Goal: Task Accomplishment & Management: Manage account settings

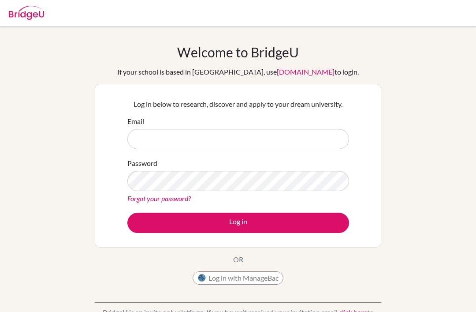
click at [232, 144] on input "Email" at bounding box center [238, 139] width 222 height 20
click at [236, 138] on input "Email" at bounding box center [238, 139] width 222 height 20
click at [224, 141] on input "Email" at bounding box center [238, 139] width 222 height 20
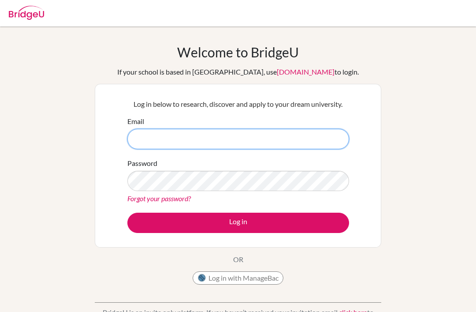
type input "[PERSON_NAME][EMAIL_ADDRESS][PERSON_NAME][DOMAIN_NAME]"
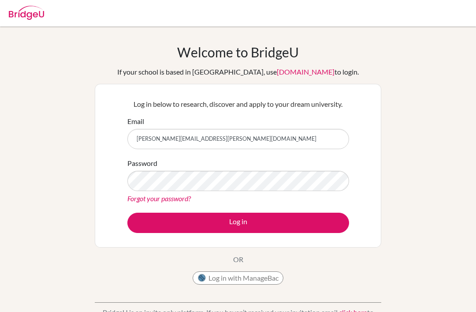
click at [238, 222] on button "Log in" at bounding box center [238, 223] width 222 height 20
click at [258, 140] on input "[PERSON_NAME][EMAIL_ADDRESS][PERSON_NAME][DOMAIN_NAME]" at bounding box center [238, 139] width 222 height 20
click at [231, 137] on input "[PERSON_NAME][EMAIL_ADDRESS][PERSON_NAME][DOMAIN_NAME]" at bounding box center [238, 139] width 222 height 20
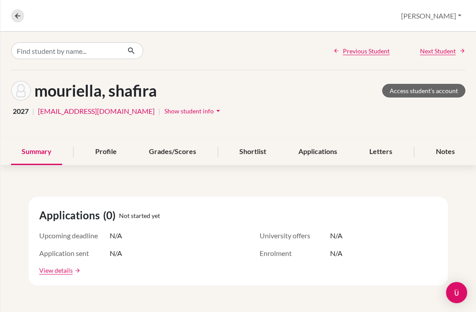
click at [463, 15] on button "[PERSON_NAME]" at bounding box center [431, 15] width 68 height 17
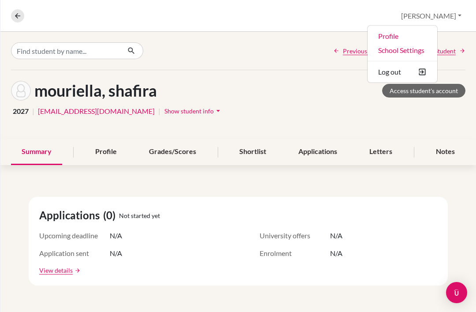
click at [427, 71] on button "Log out" at bounding box center [403, 72] width 70 height 14
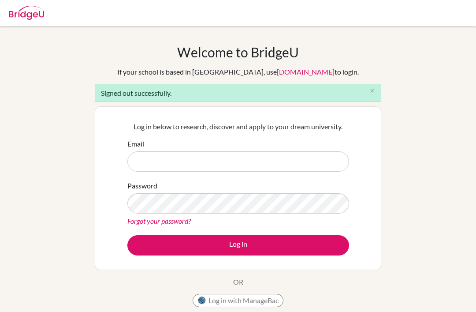
click at [157, 161] on input "Email" at bounding box center [238, 161] width 222 height 20
click at [177, 161] on input "Email" at bounding box center [238, 161] width 222 height 20
click at [206, 166] on input "Email" at bounding box center [238, 161] width 222 height 20
type input "c"
type input "[EMAIL_ADDRESS][DOMAIN_NAME]"
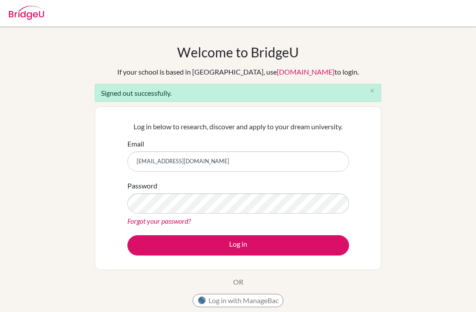
click at [264, 252] on button "Log in" at bounding box center [238, 245] width 222 height 20
